Goal: Transaction & Acquisition: Purchase product/service

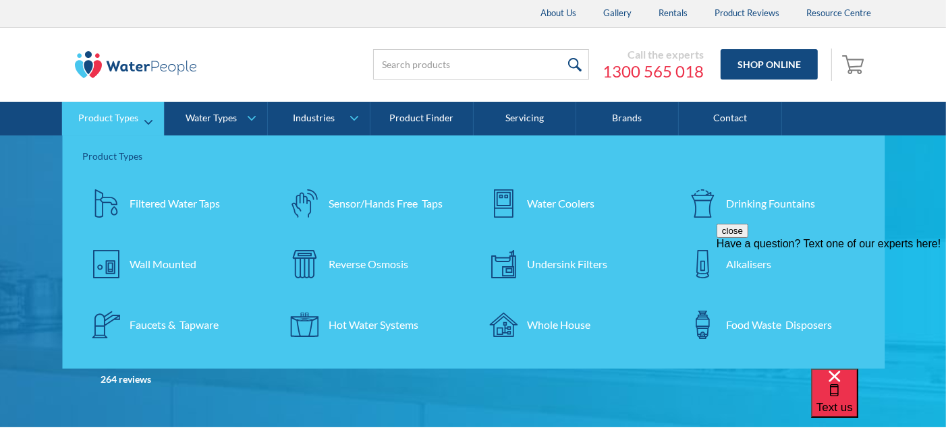
click at [538, 202] on div "Water Coolers" at bounding box center [560, 204] width 67 height 16
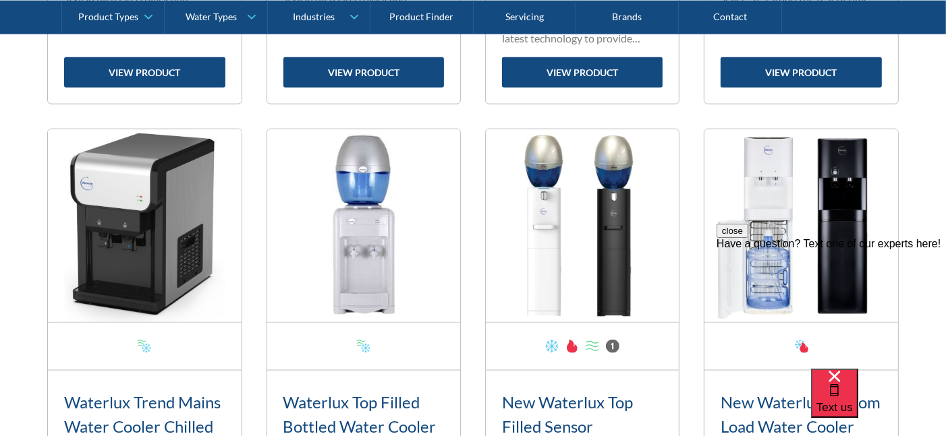
scroll to position [1486, 0]
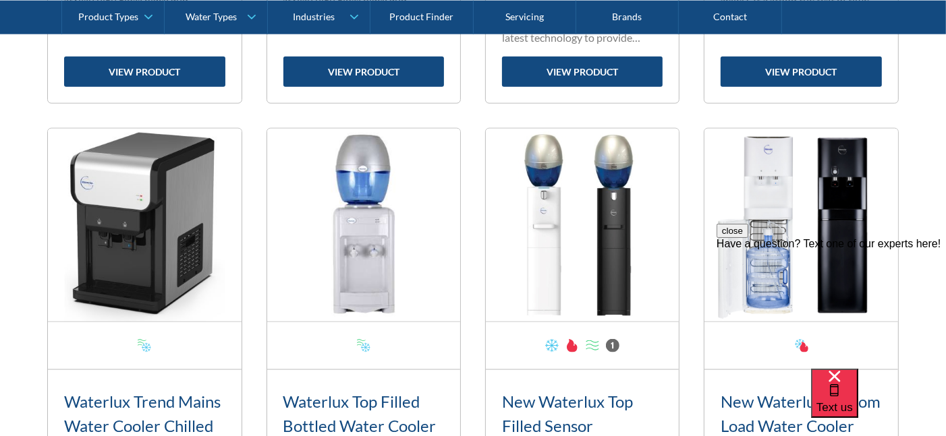
click at [747, 237] on button "close" at bounding box center [732, 230] width 32 height 14
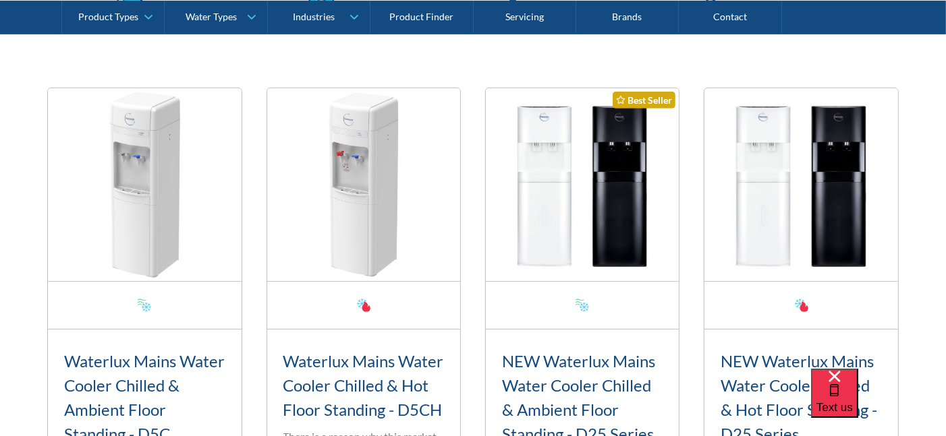
scroll to position [542, 0]
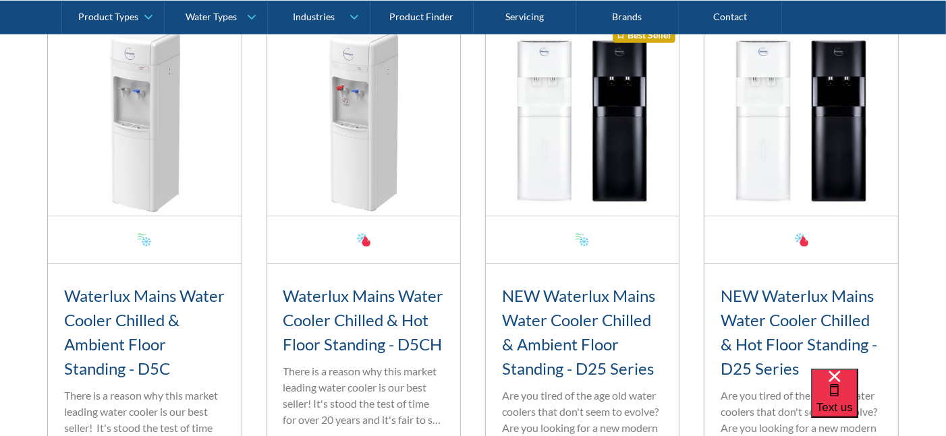
click at [370, 320] on h3 "Waterlux Mains Water Cooler Chilled & Hot Floor Standing - D5CH" at bounding box center [363, 320] width 161 height 73
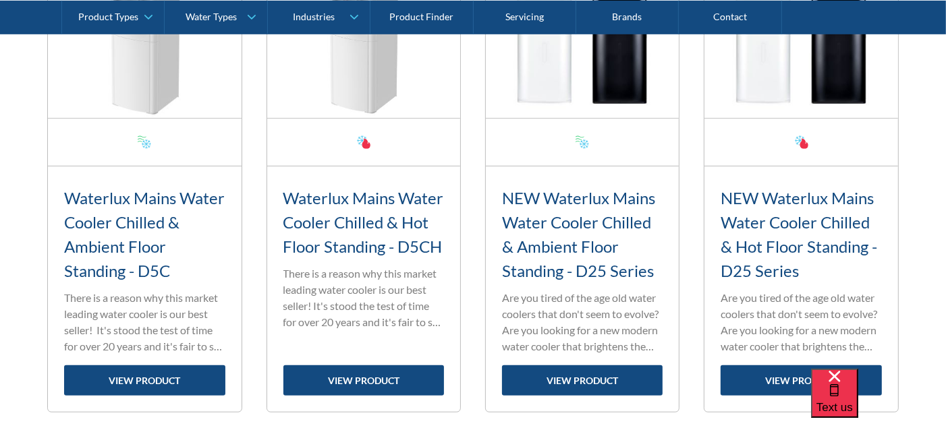
scroll to position [744, 0]
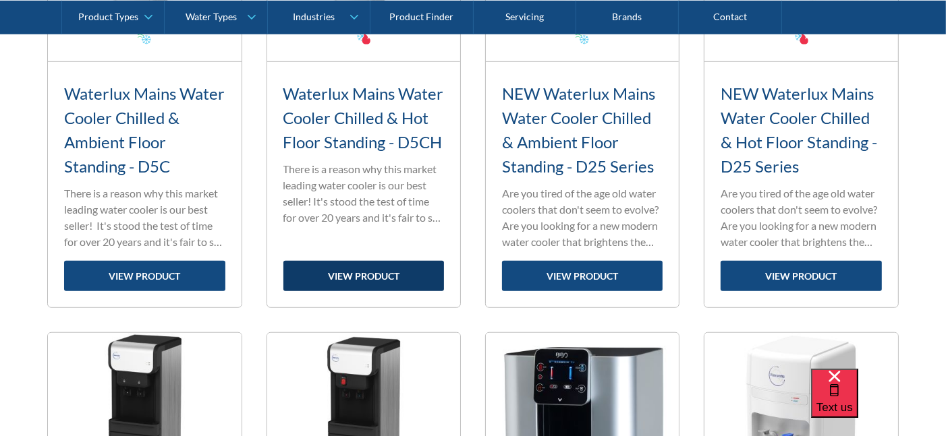
drag, startPoint x: 360, startPoint y: 269, endPoint x: 366, endPoint y: 275, distance: 7.6
click at [360, 269] on link "view product" at bounding box center [363, 276] width 161 height 30
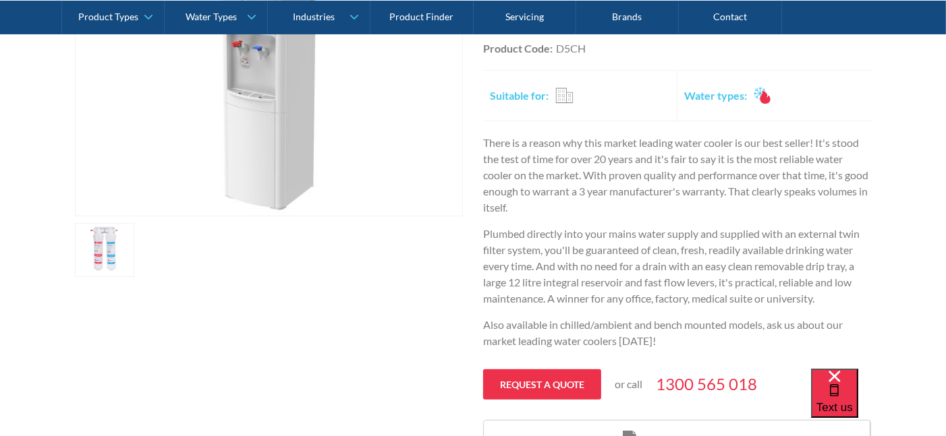
scroll to position [337, 0]
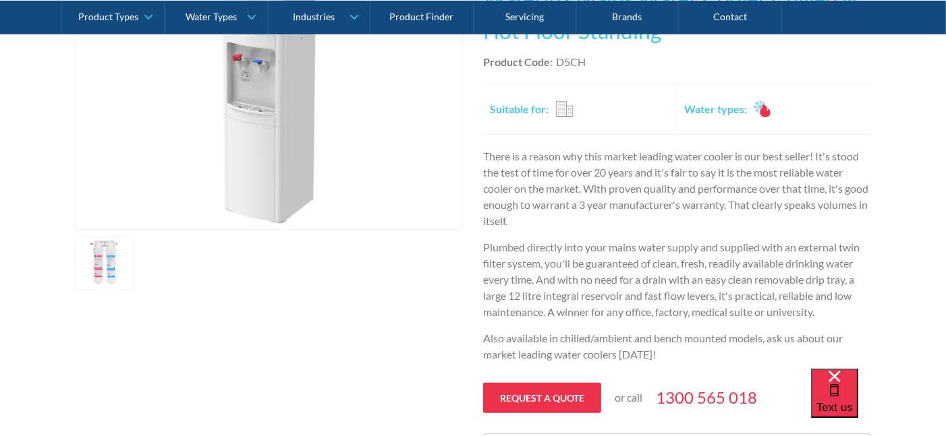
click at [101, 260] on link "open lightbox" at bounding box center [104, 264] width 59 height 54
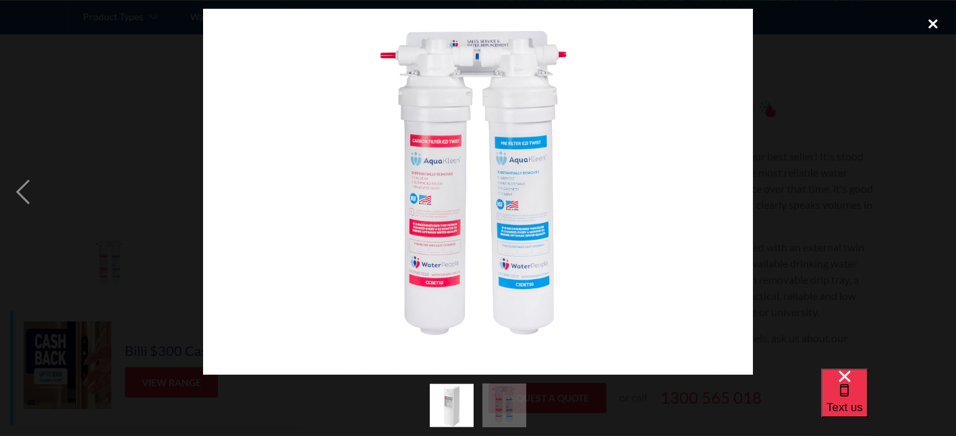
click at [931, 23] on div "close lightbox" at bounding box center [933, 24] width 46 height 30
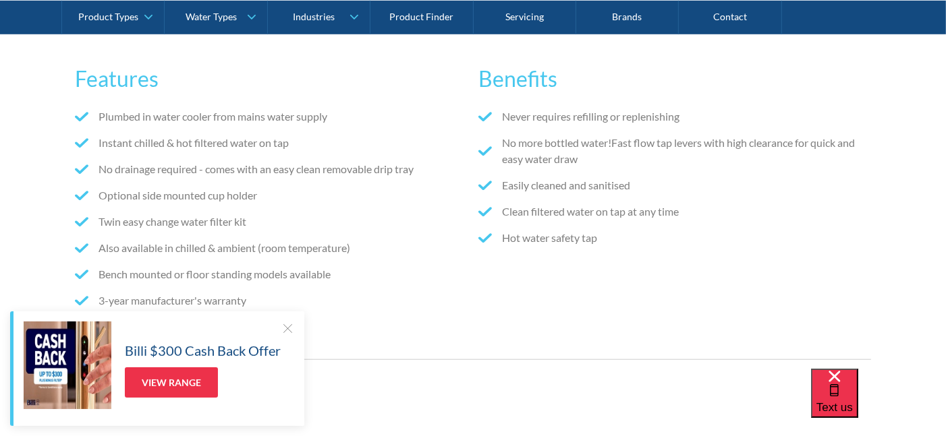
scroll to position [1147, 0]
